Goal: Navigation & Orientation: Find specific page/section

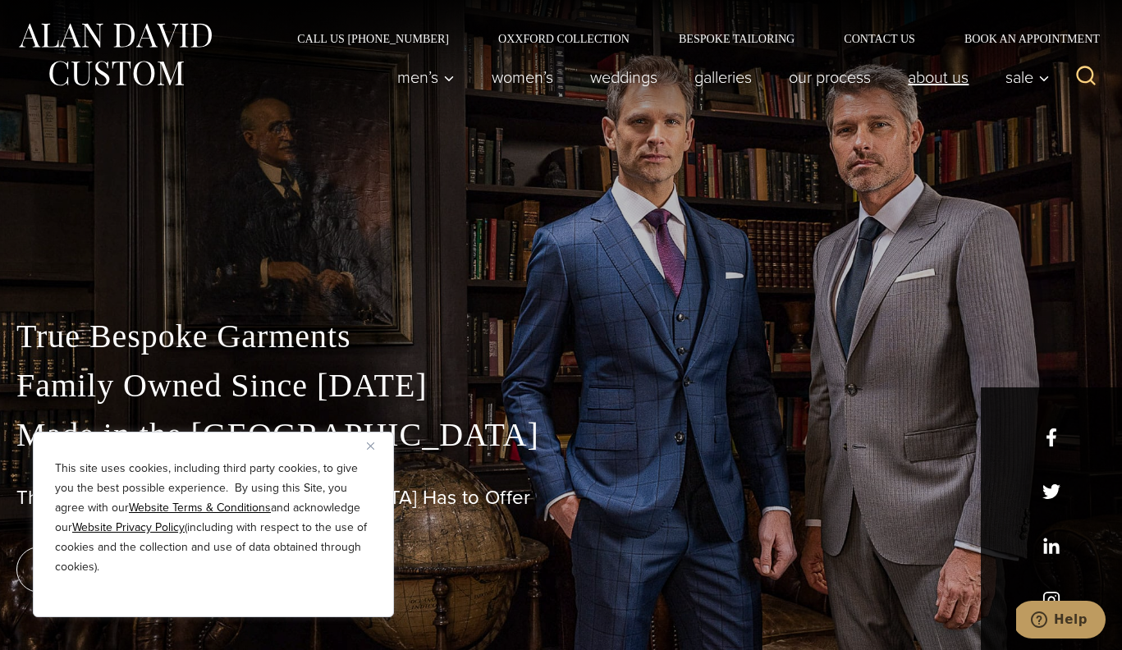
click at [926, 82] on link "About Us" at bounding box center [939, 77] width 98 height 33
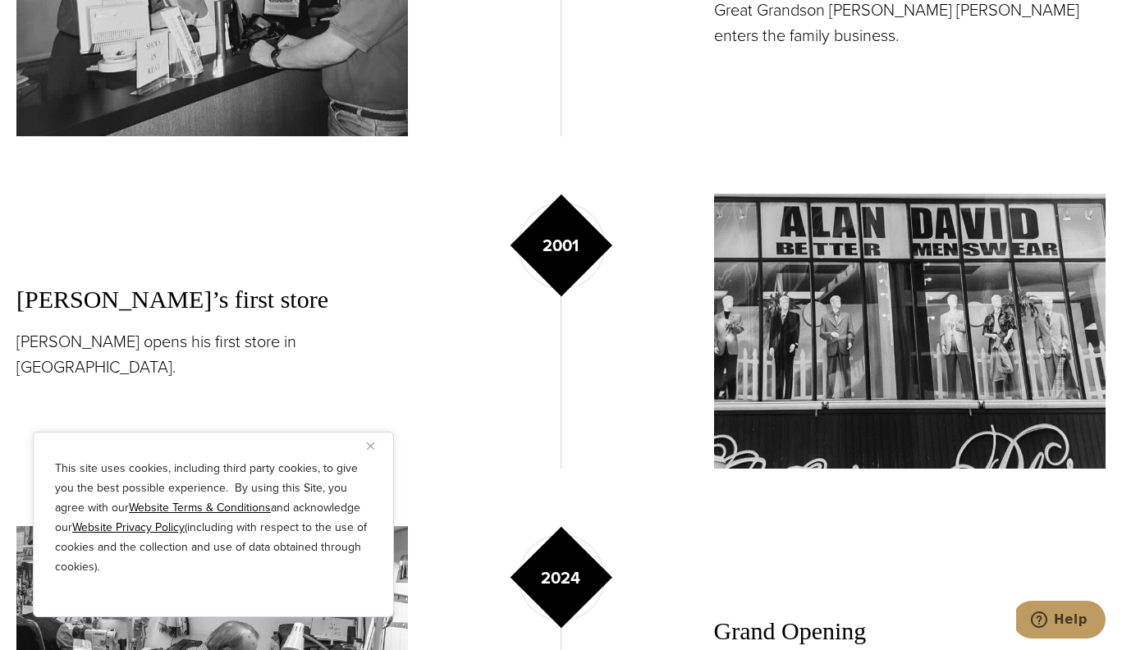
scroll to position [2353, 0]
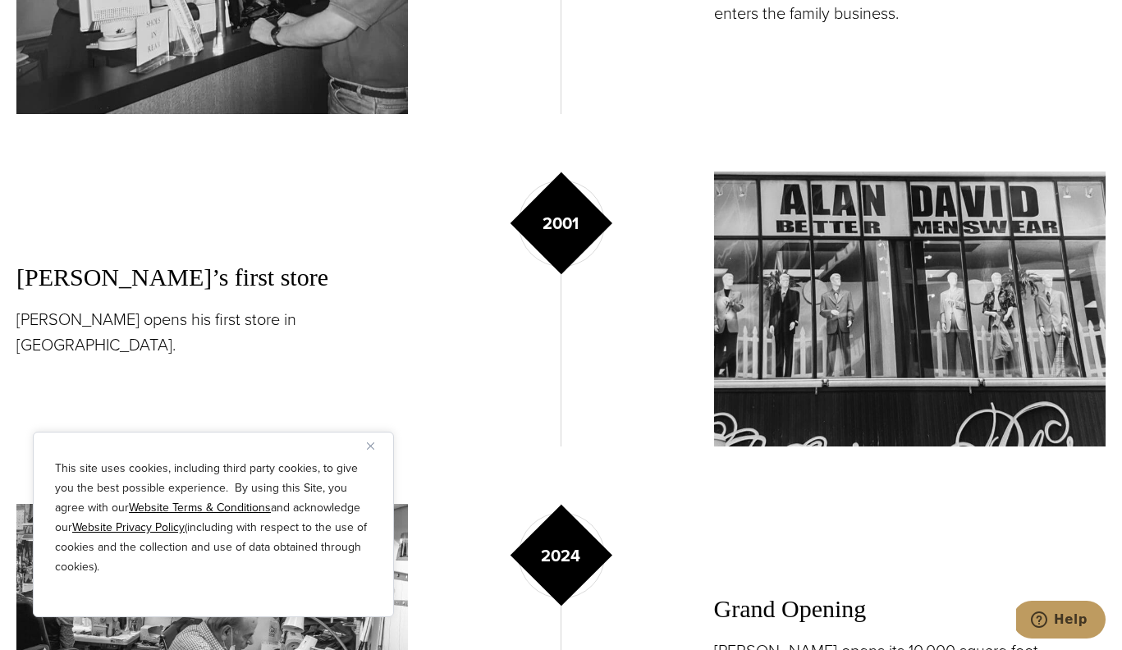
click at [377, 447] on button "Close" at bounding box center [377, 446] width 20 height 20
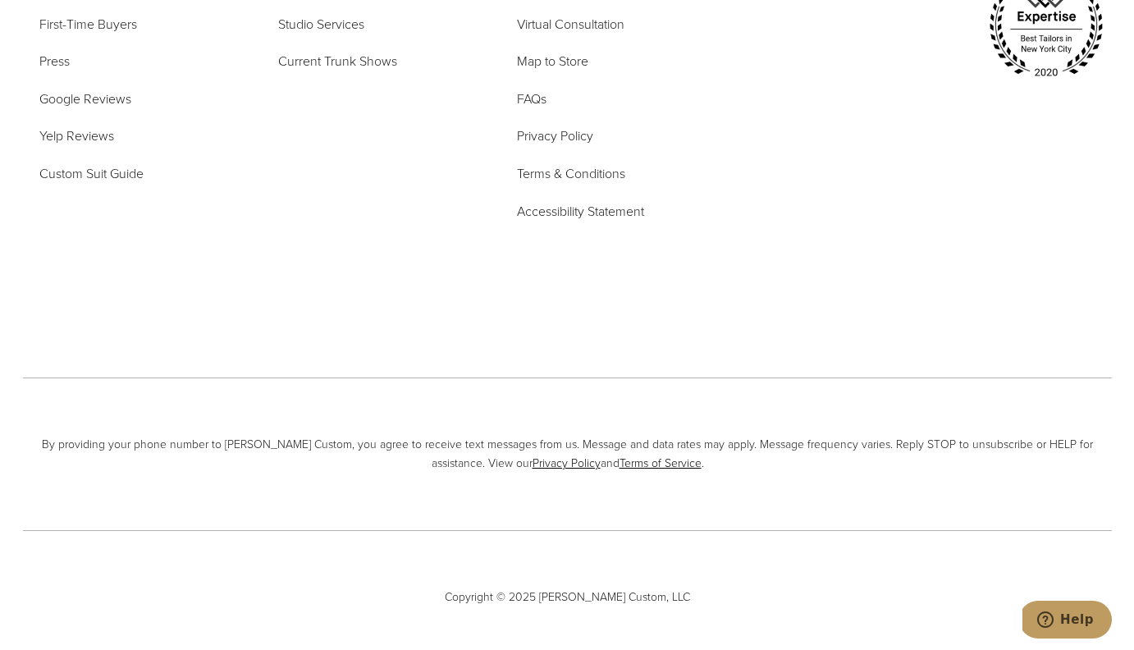
scroll to position [7114, 0]
